Goal: Information Seeking & Learning: Check status

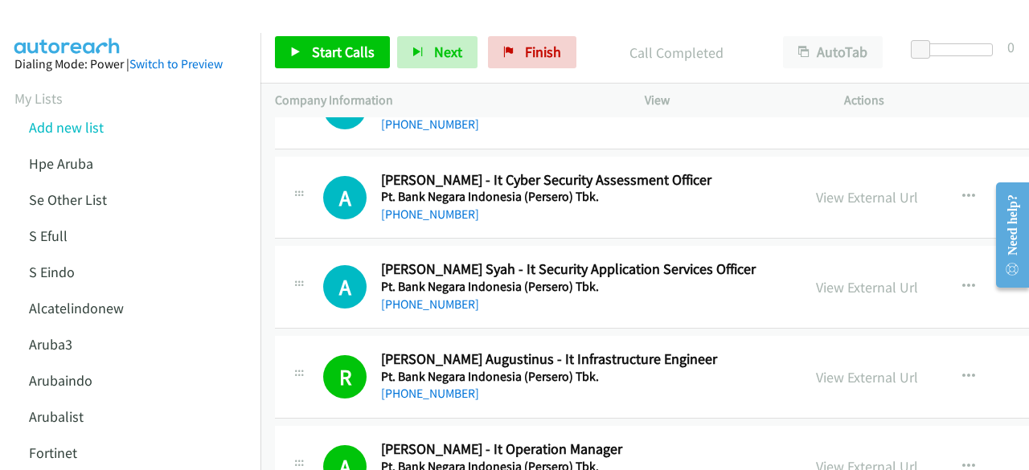
scroll to position [14077, 0]
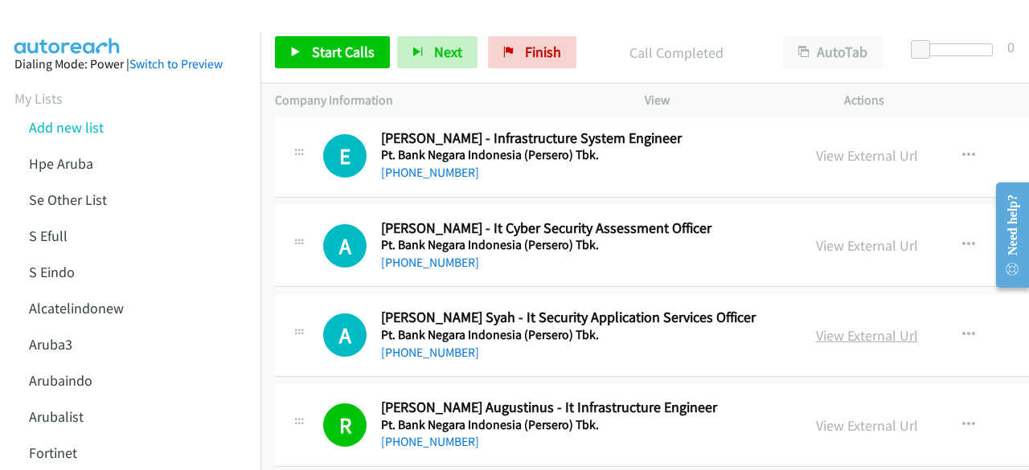
click at [828, 326] on link "View External Url" at bounding box center [867, 335] width 102 height 18
click at [837, 235] on div "View External Url" at bounding box center [867, 246] width 102 height 22
click at [836, 236] on link "View External Url" at bounding box center [867, 245] width 102 height 18
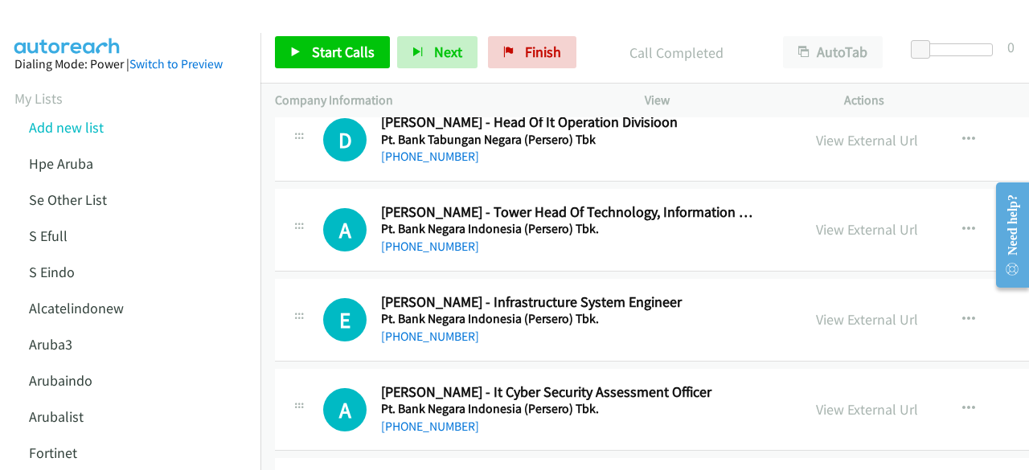
scroll to position [13911, 0]
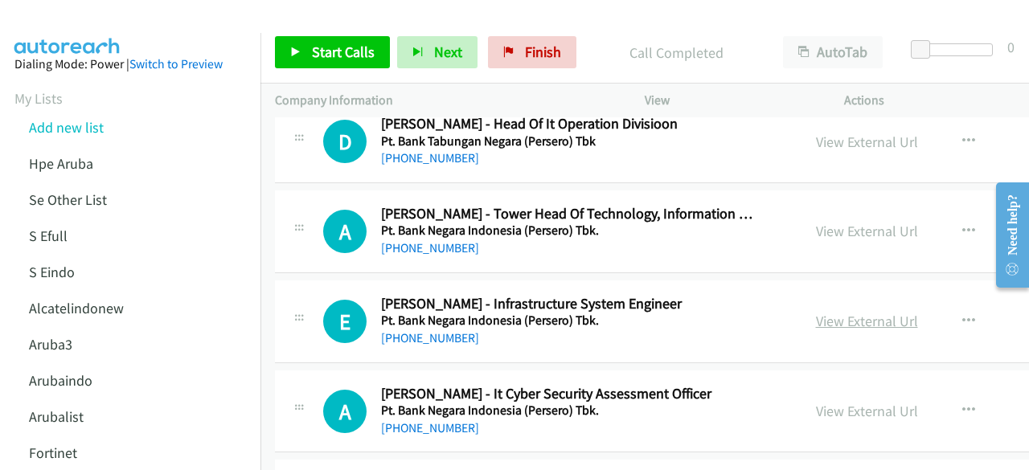
click at [816, 312] on link "View External Url" at bounding box center [867, 321] width 102 height 18
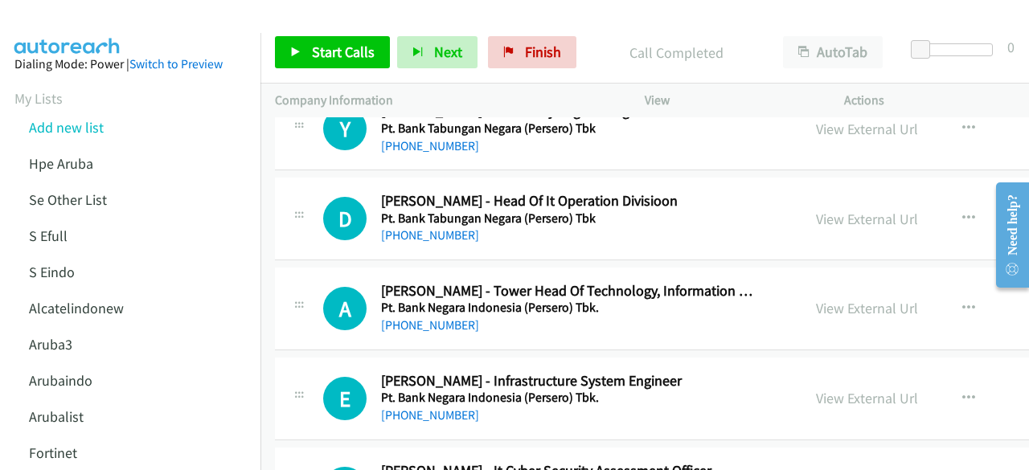
scroll to position [13833, 0]
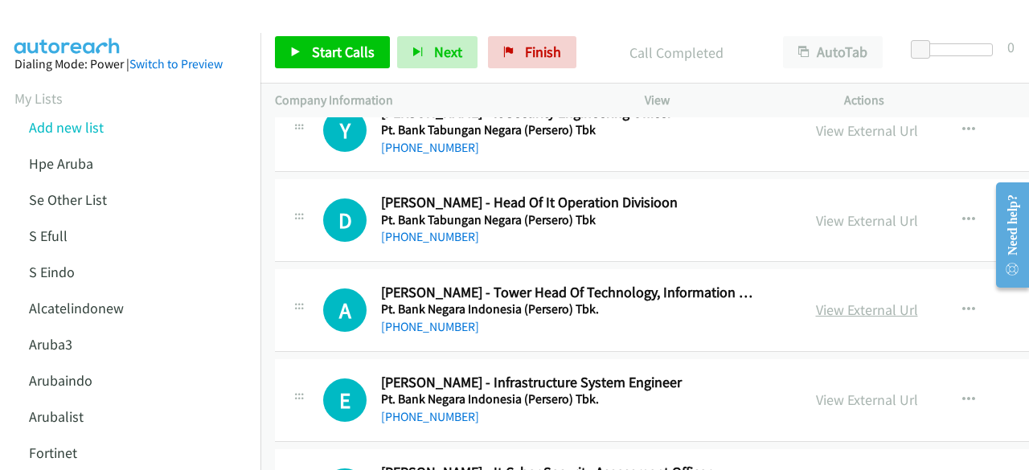
click at [836, 301] on link "View External Url" at bounding box center [867, 310] width 102 height 18
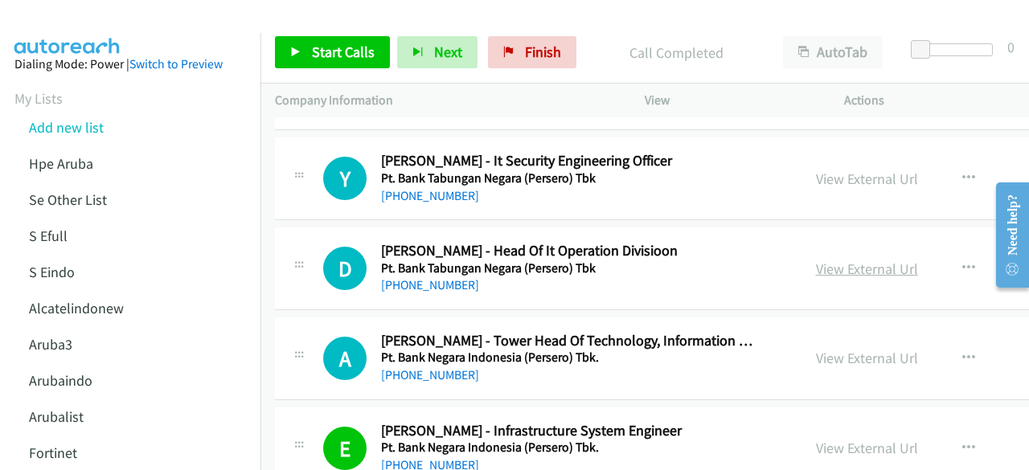
click at [847, 260] on link "View External Url" at bounding box center [867, 269] width 102 height 18
click at [816, 170] on link "View External Url" at bounding box center [867, 179] width 102 height 18
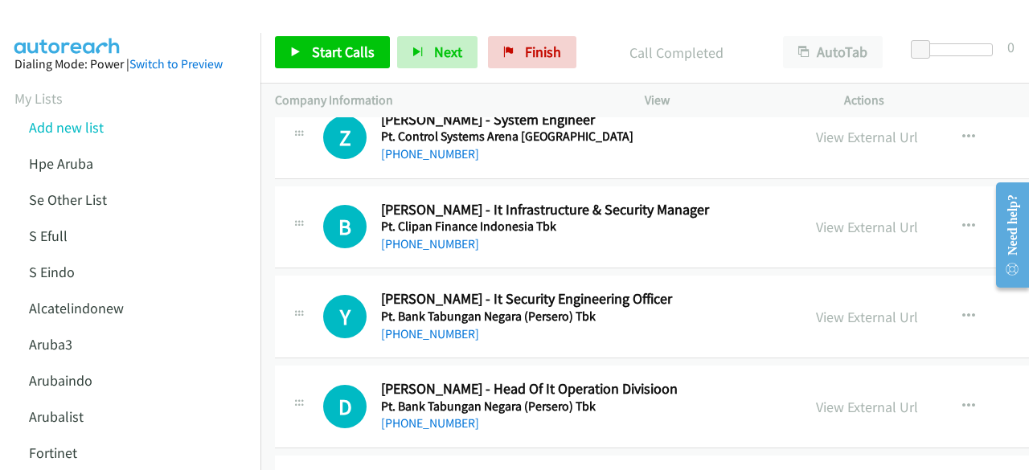
scroll to position [13645, 0]
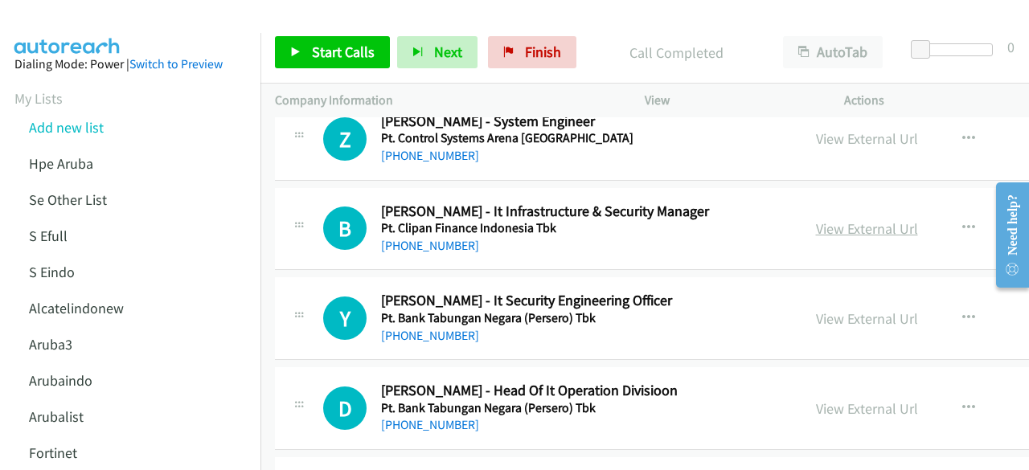
click at [841, 219] on link "View External Url" at bounding box center [867, 228] width 102 height 18
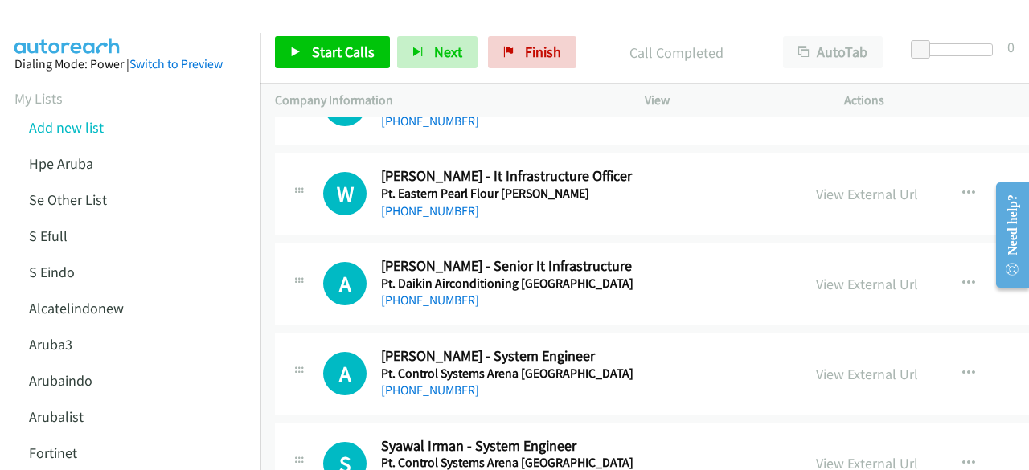
scroll to position [13228, 0]
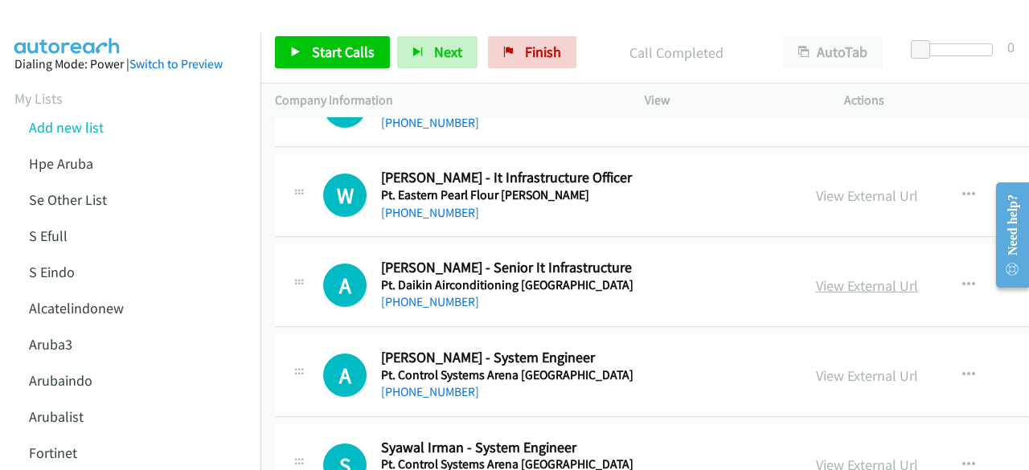
click at [850, 276] on link "View External Url" at bounding box center [867, 285] width 102 height 18
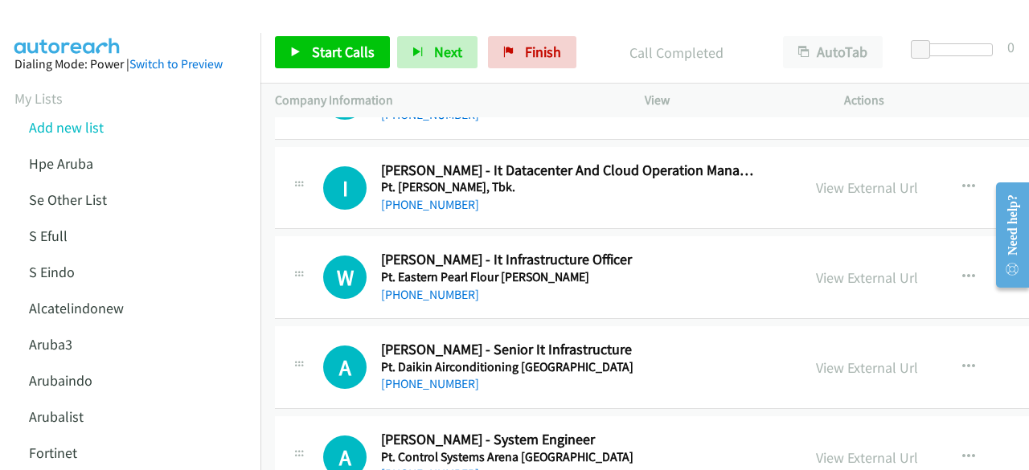
scroll to position [13141, 0]
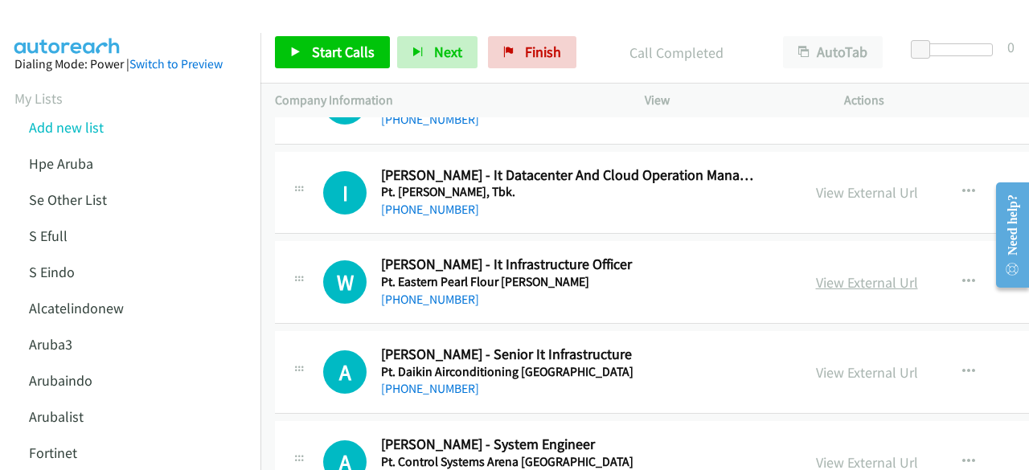
click at [845, 273] on link "View External Url" at bounding box center [867, 282] width 102 height 18
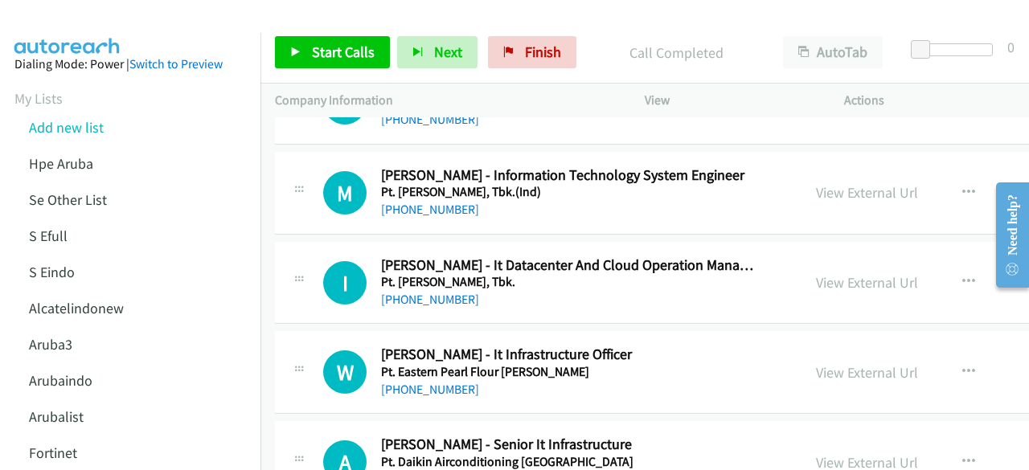
scroll to position [13047, 0]
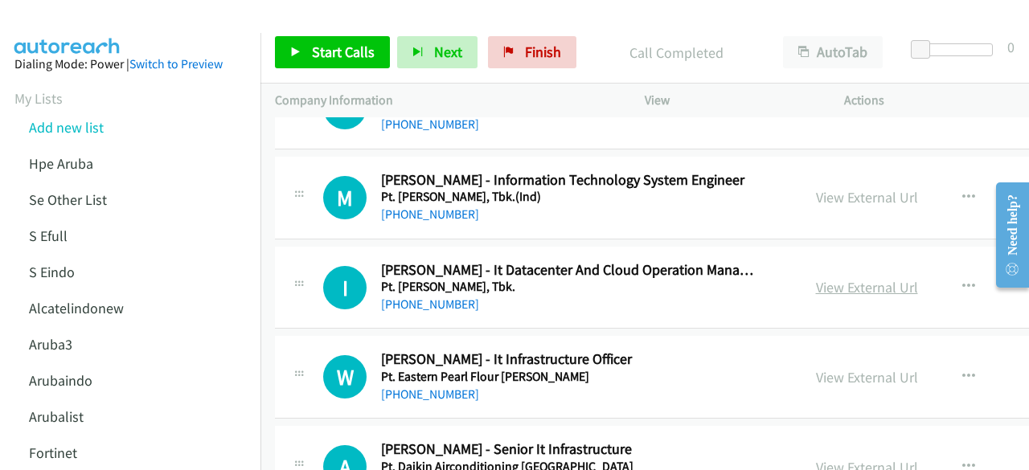
click at [823, 278] on link "View External Url" at bounding box center [867, 287] width 102 height 18
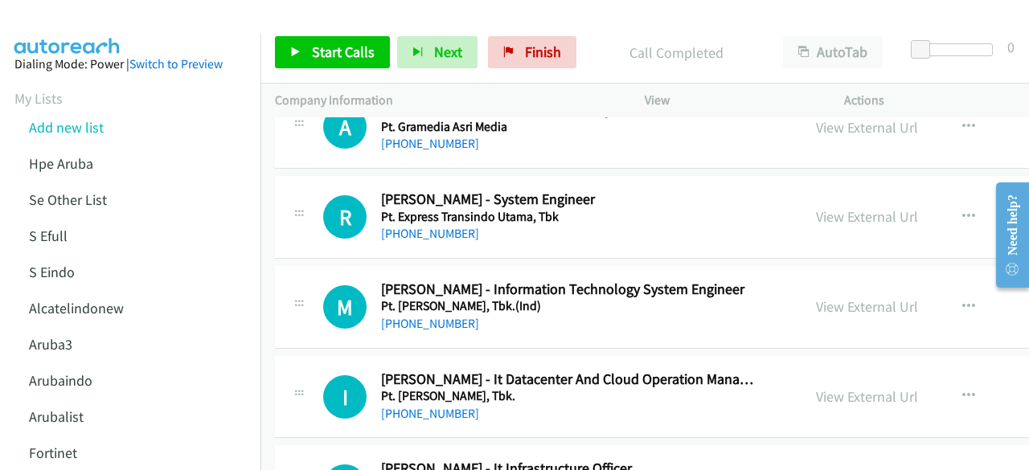
scroll to position [12929, 0]
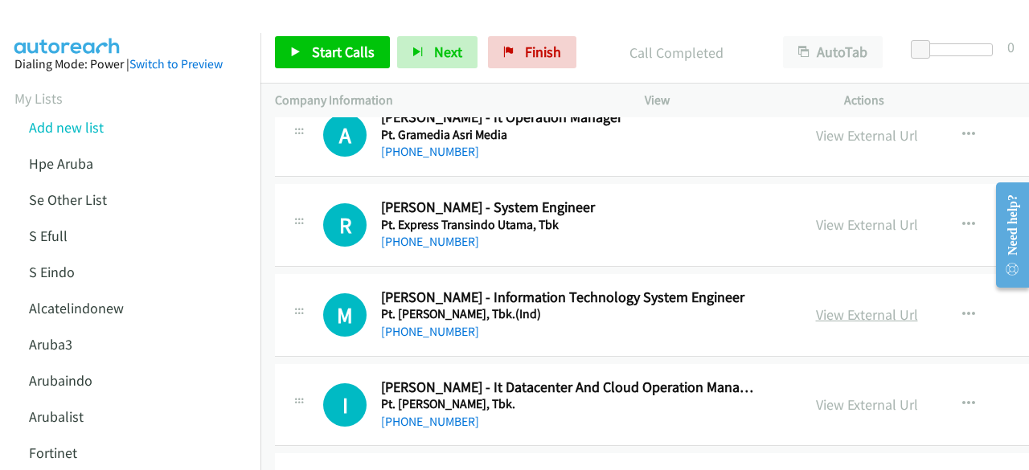
click at [833, 305] on link "View External Url" at bounding box center [867, 314] width 102 height 18
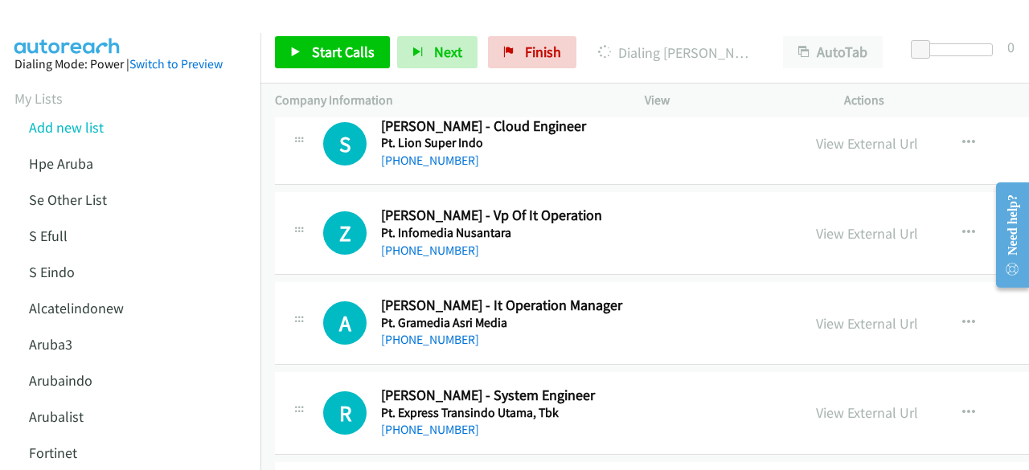
scroll to position [12741, 0]
click at [846, 314] on link "View External Url" at bounding box center [867, 323] width 102 height 18
click at [281, 301] on div "A Callback Scheduled [PERSON_NAME] - It Operation Manager Pt. Gramedia Asri Med…" at bounding box center [538, 323] width 526 height 53
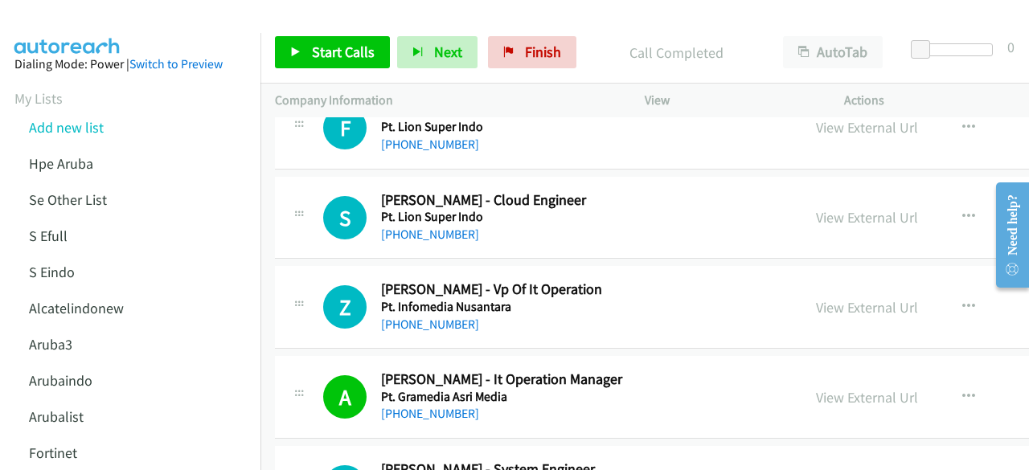
scroll to position [12667, 0]
click at [848, 298] on link "View External Url" at bounding box center [867, 307] width 102 height 18
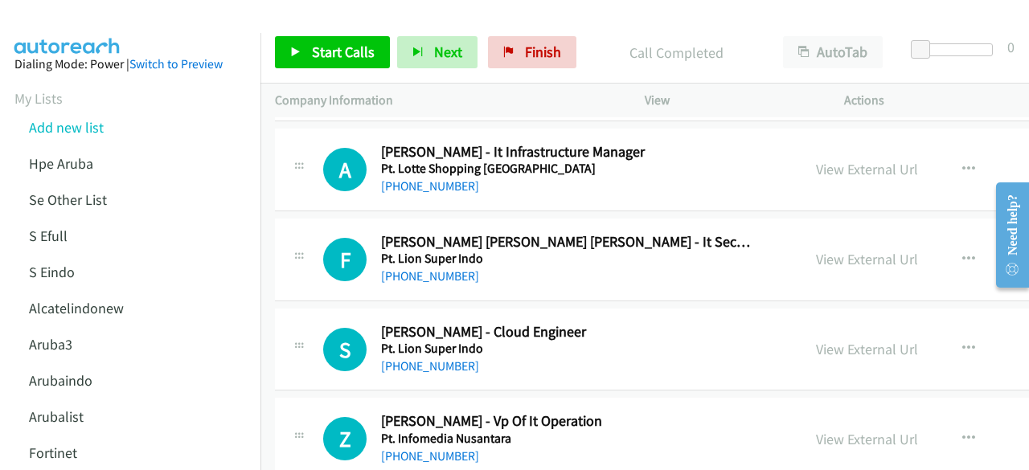
scroll to position [12532, 0]
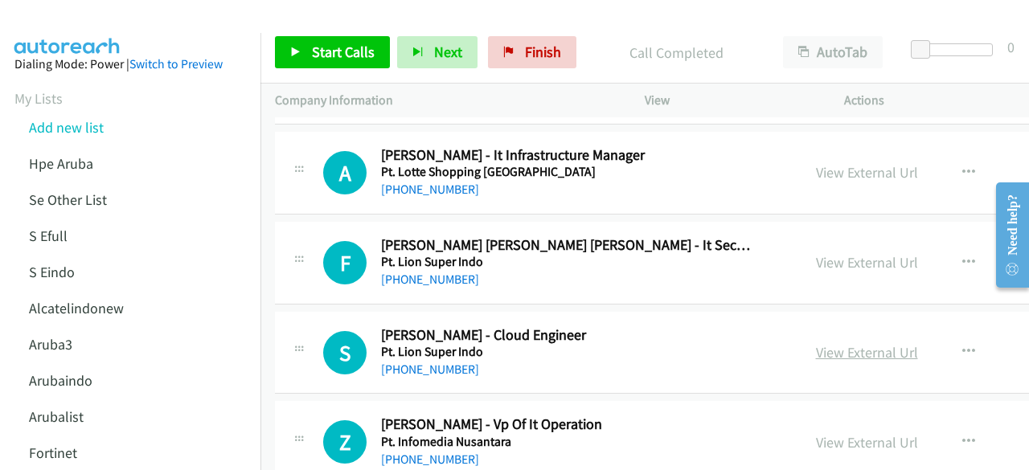
click at [833, 343] on link "View External Url" at bounding box center [867, 352] width 102 height 18
click at [862, 236] on div "View External Url View External Url Schedule/Manage Callback Start Calls Here R…" at bounding box center [939, 262] width 277 height 53
click at [861, 253] on link "View External Url" at bounding box center [867, 262] width 102 height 18
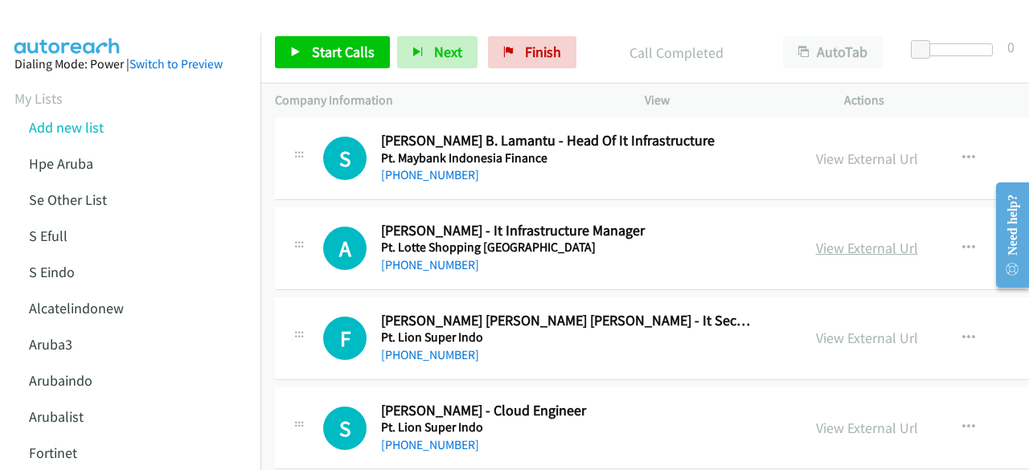
click at [818, 239] on link "View External Url" at bounding box center [867, 248] width 102 height 18
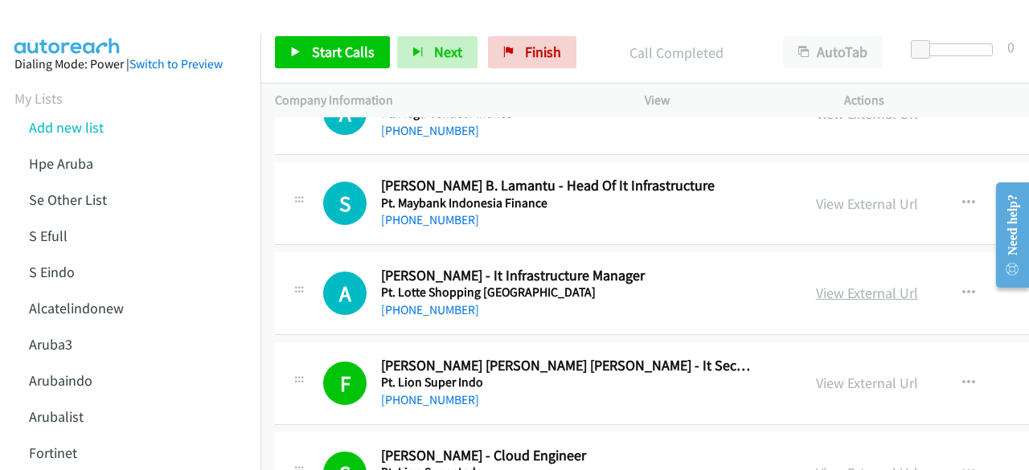
scroll to position [12410, 0]
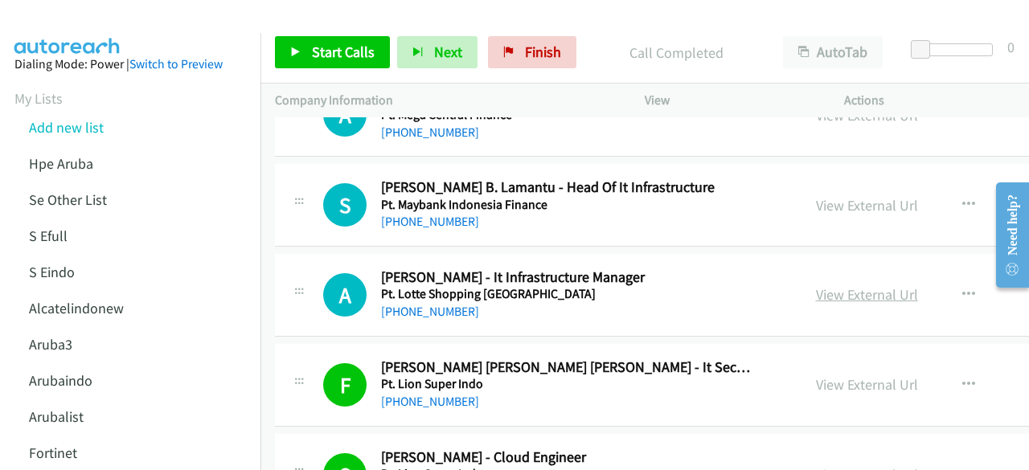
click at [844, 285] on link "View External Url" at bounding box center [867, 294] width 102 height 18
click at [817, 196] on link "View External Url" at bounding box center [867, 205] width 102 height 18
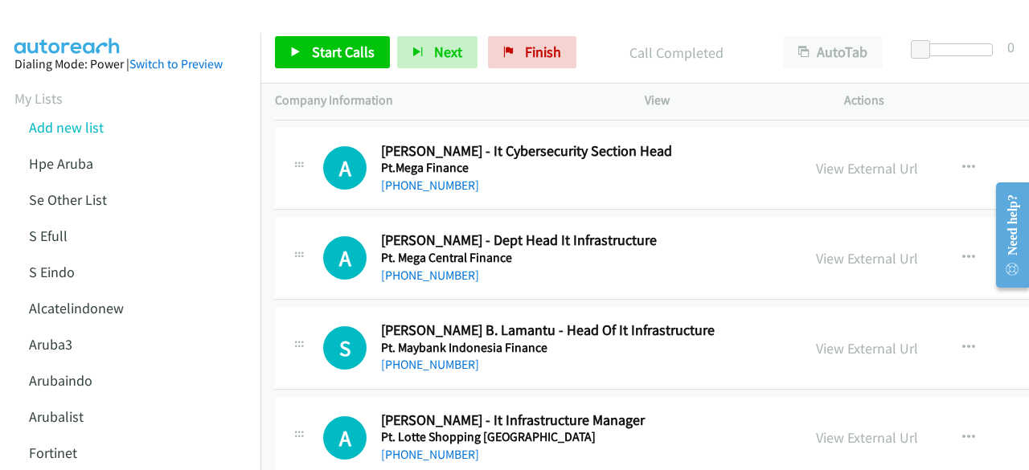
scroll to position [12249, 0]
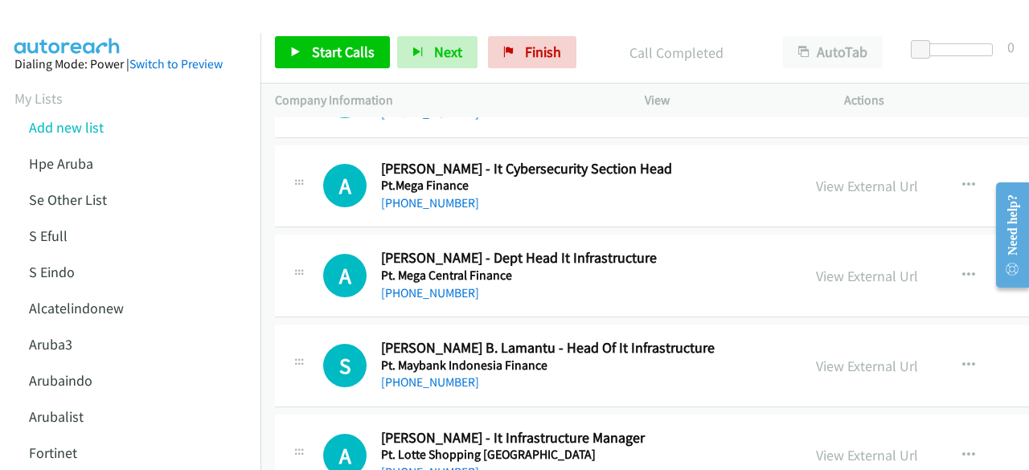
click at [843, 265] on div "View External Url" at bounding box center [867, 276] width 102 height 22
click at [844, 267] on link "View External Url" at bounding box center [867, 276] width 102 height 18
click at [847, 177] on link "View External Url" at bounding box center [867, 186] width 102 height 18
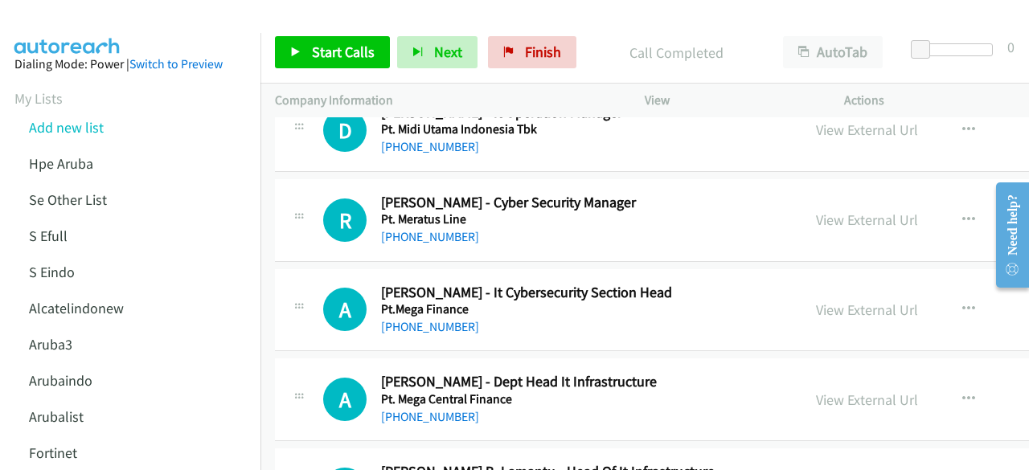
scroll to position [12092, 0]
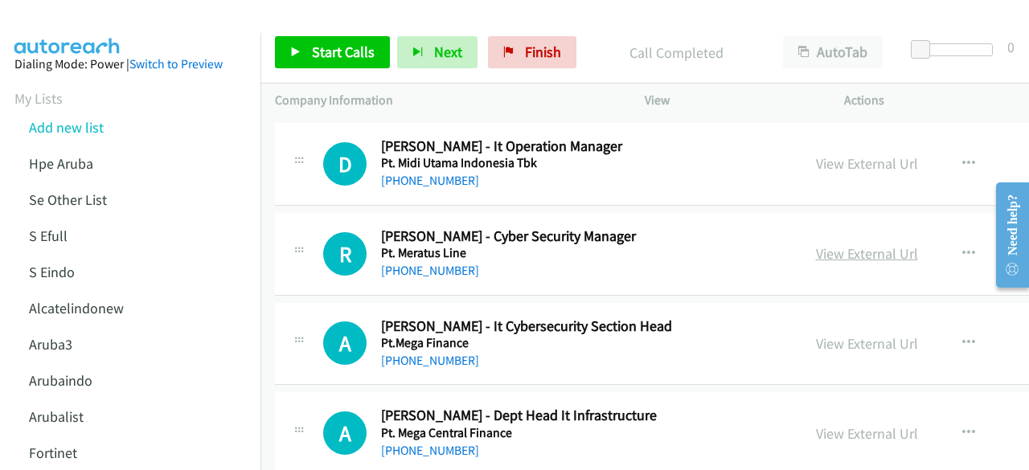
click at [820, 244] on link "View External Url" at bounding box center [867, 253] width 102 height 18
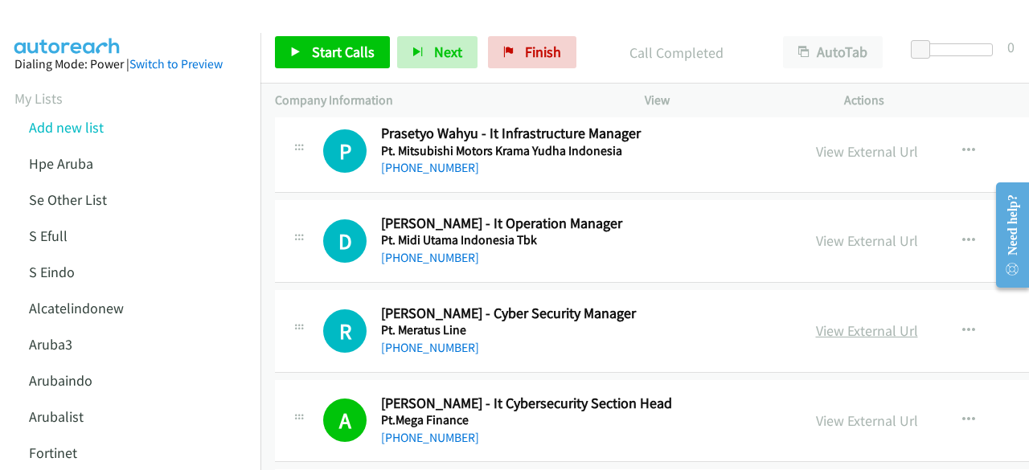
click at [829, 322] on link "View External Url" at bounding box center [867, 331] width 102 height 18
click at [816, 231] on link "View External Url" at bounding box center [867, 240] width 102 height 18
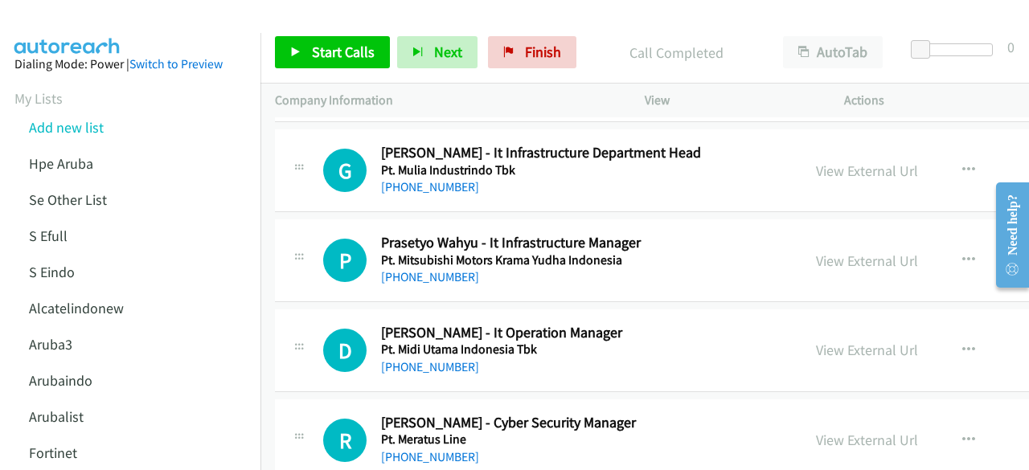
scroll to position [11889, 0]
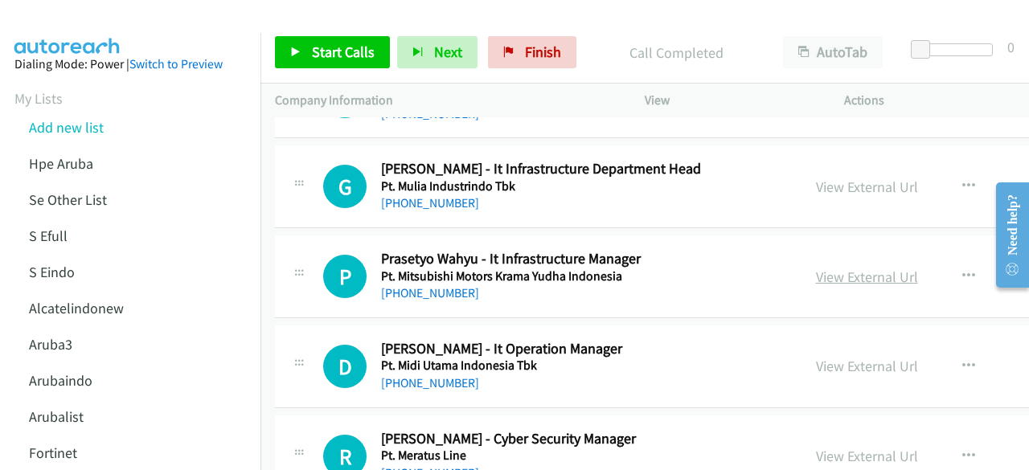
click at [842, 268] on link "View External Url" at bounding box center [867, 277] width 102 height 18
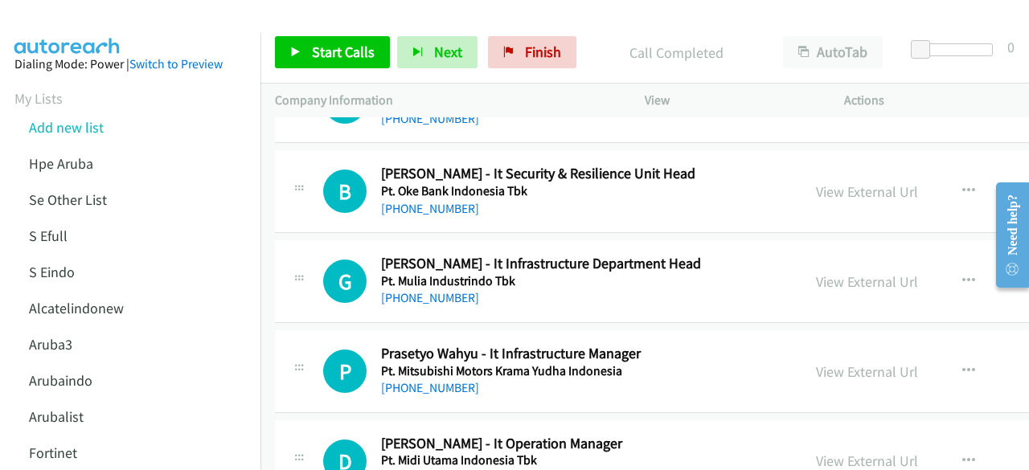
scroll to position [11794, 0]
click at [825, 272] on link "View External Url" at bounding box center [867, 281] width 102 height 18
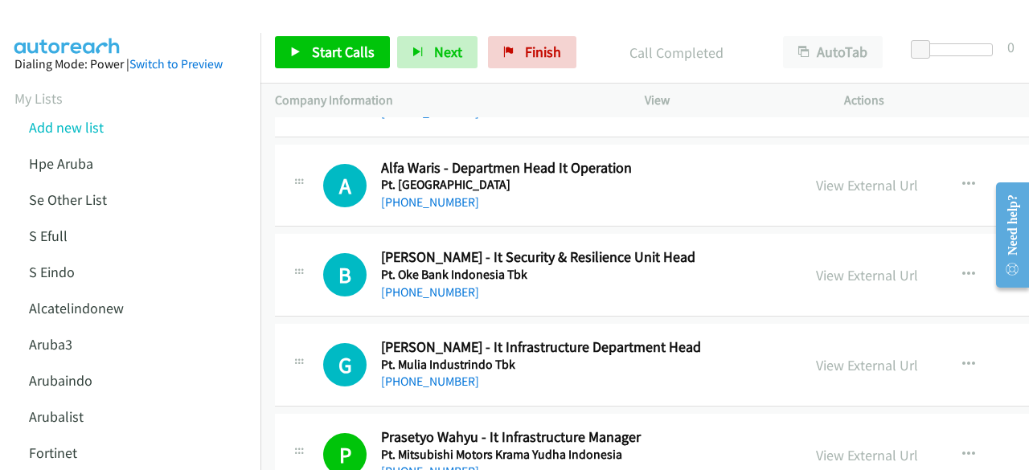
scroll to position [11709, 0]
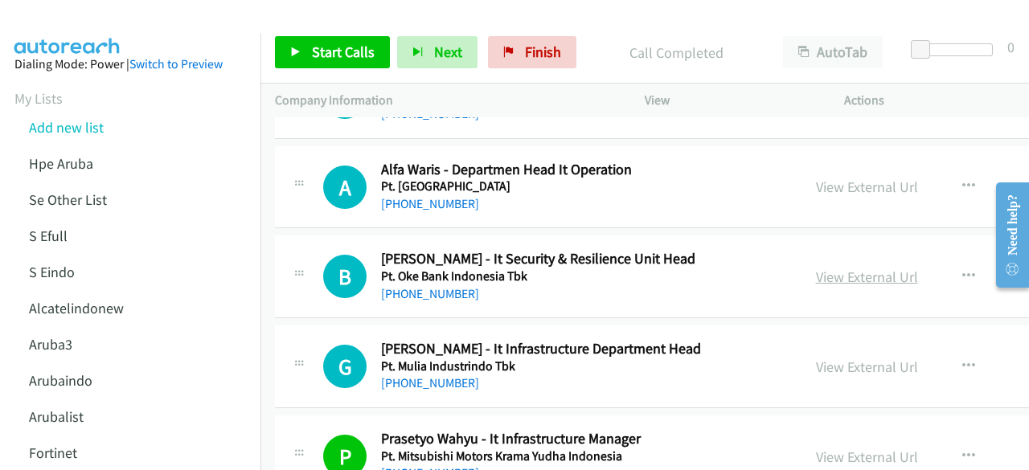
click at [816, 268] on link "View External Url" at bounding box center [867, 277] width 102 height 18
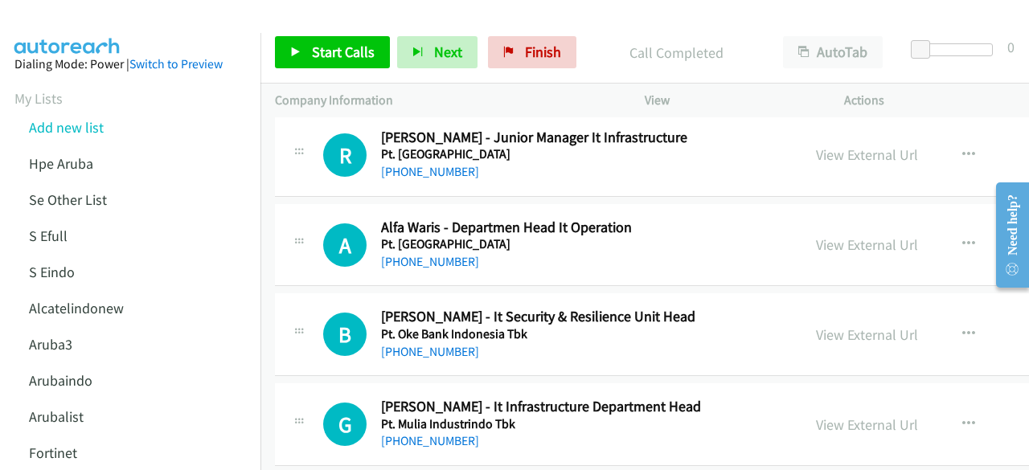
scroll to position [11621, 0]
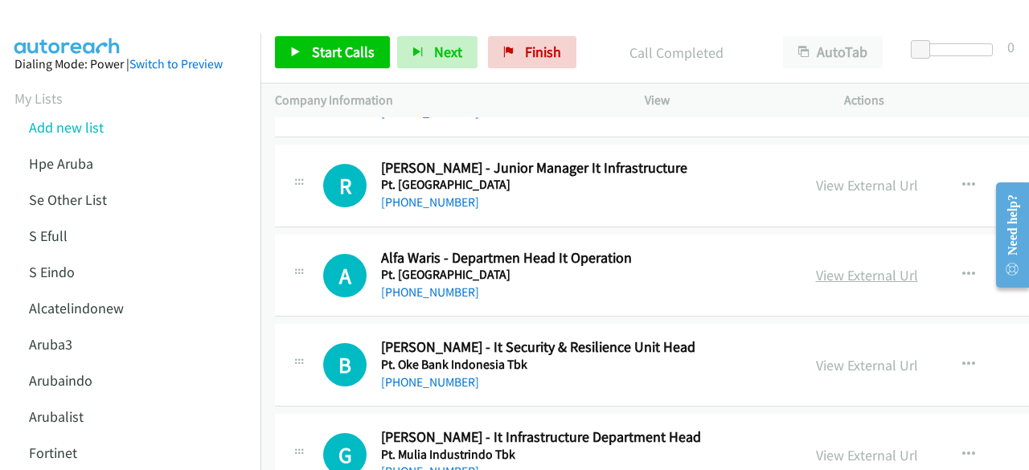
click at [870, 266] on link "View External Url" at bounding box center [867, 275] width 102 height 18
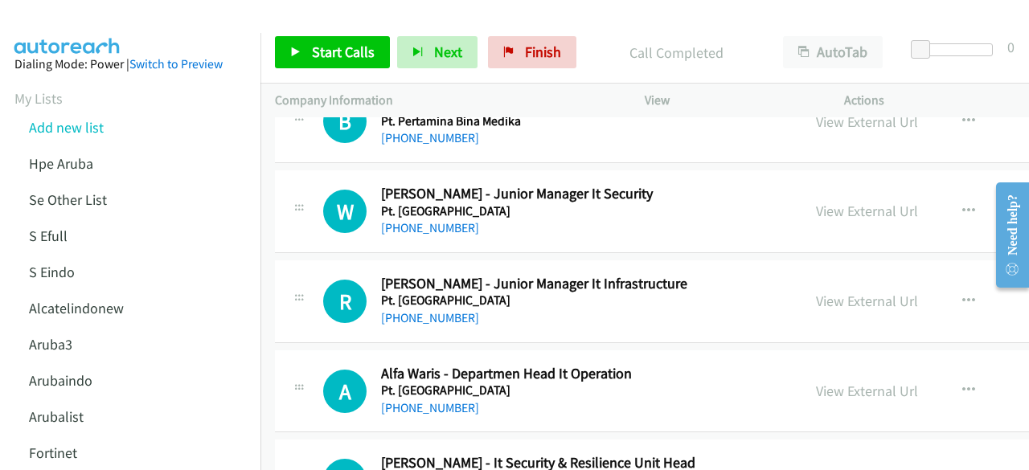
scroll to position [11505, 0]
click at [827, 292] on link "View External Url" at bounding box center [867, 301] width 102 height 18
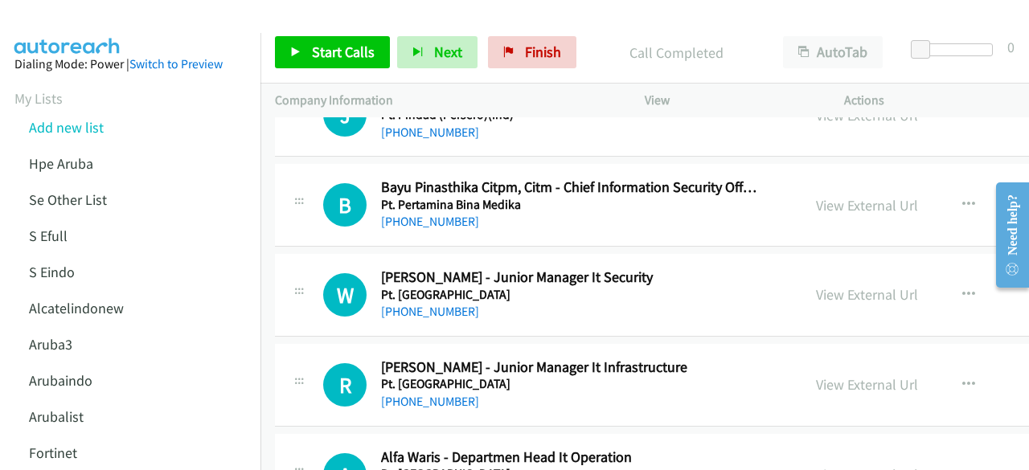
scroll to position [11421, 0]
click at [839, 285] on link "View External Url" at bounding box center [867, 294] width 102 height 18
click at [419, 97] on p "Company Information" at bounding box center [445, 100] width 341 height 19
